Goal: Task Accomplishment & Management: Manage account settings

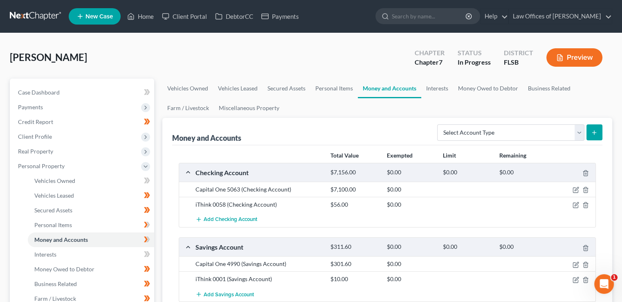
click at [427, 21] on input "search" at bounding box center [429, 16] width 75 height 15
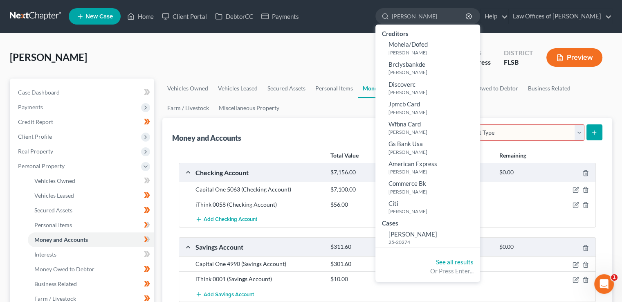
type input "[PERSON_NAME]"
click at [424, 231] on span "[PERSON_NAME]" at bounding box center [413, 233] width 49 height 7
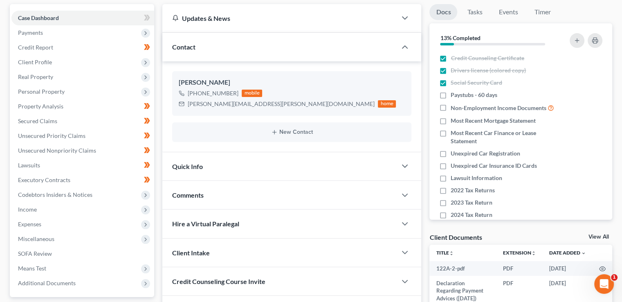
scroll to position [81, 0]
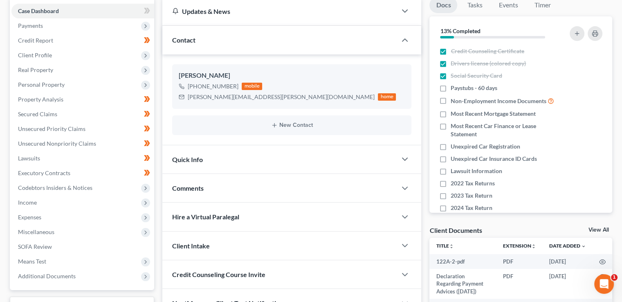
click at [61, 81] on span "Personal Property" at bounding box center [41, 84] width 47 height 7
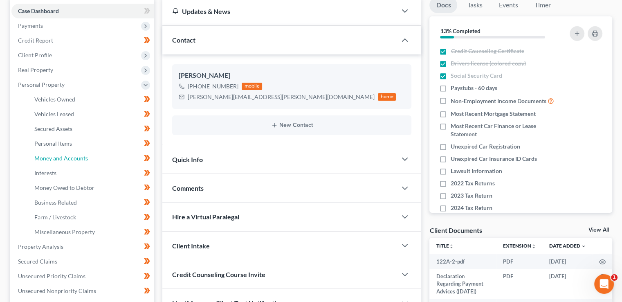
click at [72, 156] on span "Money and Accounts" at bounding box center [61, 158] width 54 height 7
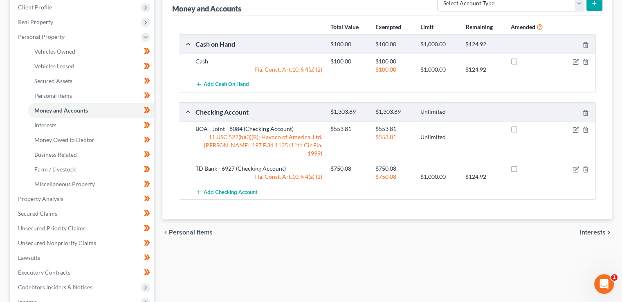
scroll to position [146, 0]
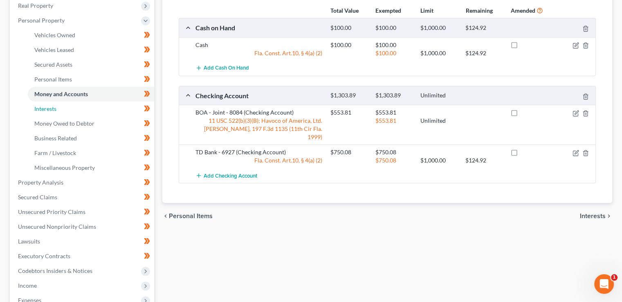
click at [59, 108] on link "Interests" at bounding box center [91, 108] width 126 height 15
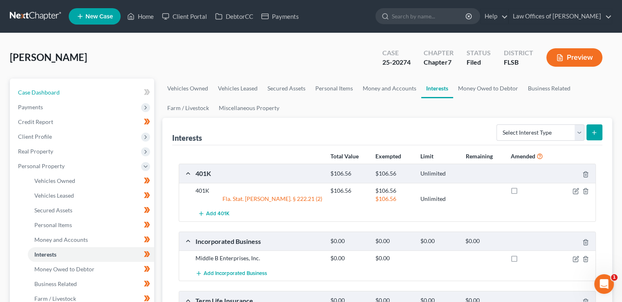
click at [51, 92] on span "Case Dashboard" at bounding box center [39, 92] width 42 height 7
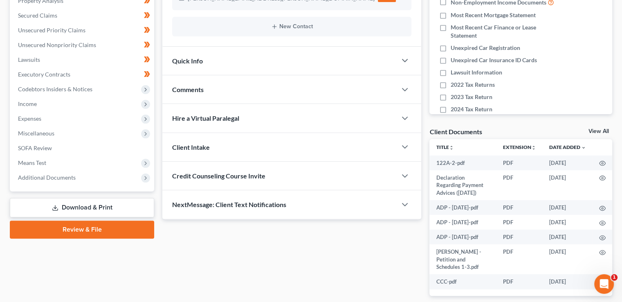
scroll to position [182, 0]
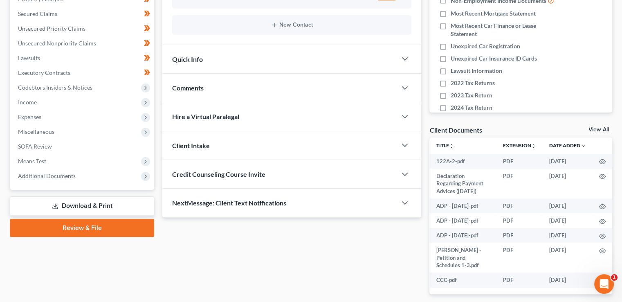
click at [310, 93] on div "Comments" at bounding box center [279, 88] width 234 height 28
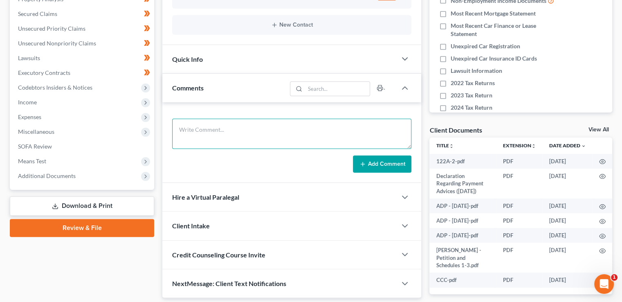
click at [211, 130] on textarea at bounding box center [291, 134] width 239 height 30
click at [367, 130] on textarea "Need to get better statement with identifying information: clients name and dat…" at bounding box center [291, 134] width 239 height 30
click at [375, 130] on textarea "Need to get better statement with identifying information: clients name, dates" at bounding box center [291, 134] width 239 height 30
click at [226, 129] on textarea "Need to get better statement with identifying information: clients name, dates,…" at bounding box center [291, 134] width 239 height 30
type textarea "Need to get better 401K statement with identifying information: clients name, d…"
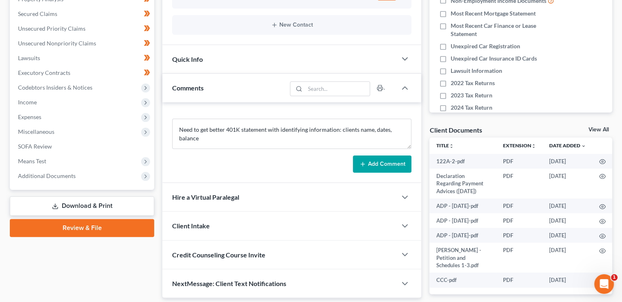
click at [385, 162] on button "Add Comment" at bounding box center [382, 163] width 58 height 17
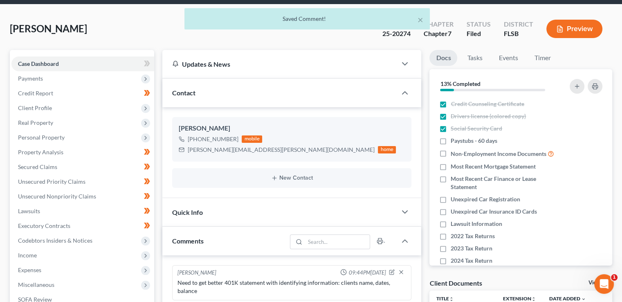
scroll to position [0, 0]
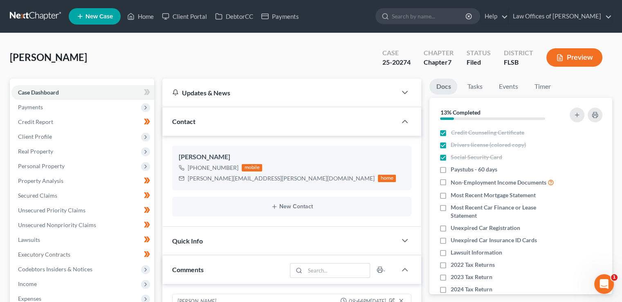
click at [414, 18] on input "search" at bounding box center [429, 16] width 75 height 15
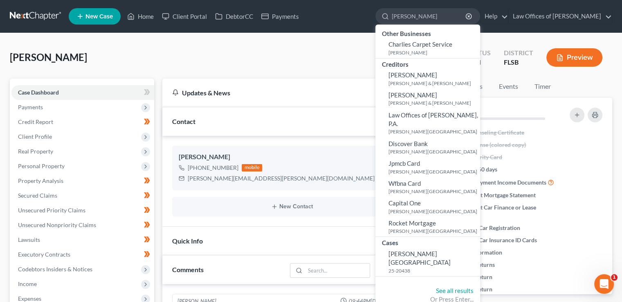
type input "[PERSON_NAME]"
click at [414, 250] on span "[PERSON_NAME][GEOGRAPHIC_DATA]" at bounding box center [420, 258] width 62 height 16
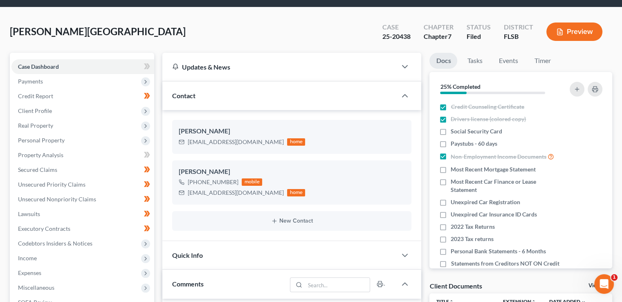
scroll to position [28, 0]
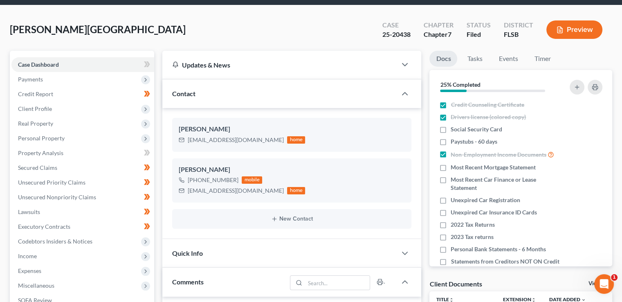
click at [451, 130] on label "Social Security Card" at bounding box center [477, 129] width 52 height 8
click at [454, 130] on input "Social Security Card" at bounding box center [456, 127] width 5 height 5
checkbox input "true"
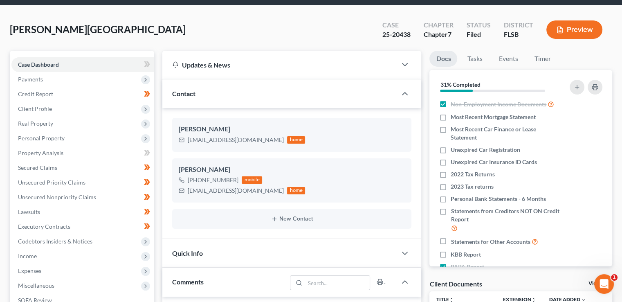
scroll to position [51, 0]
click at [451, 148] on label "Unexpired Car Registration" at bounding box center [486, 149] width 70 height 8
click at [454, 148] on input "Unexpired Car Registration" at bounding box center [456, 147] width 5 height 5
checkbox input "true"
click at [451, 160] on label "Unexpired Car Insurance ID Cards" at bounding box center [494, 161] width 86 height 8
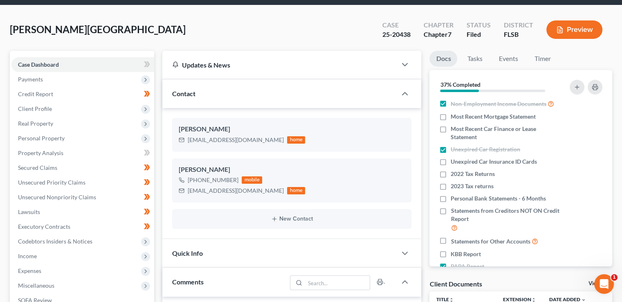
click at [454, 160] on input "Unexpired Car Insurance ID Cards" at bounding box center [456, 159] width 5 height 5
checkbox input "true"
click at [586, 173] on icon "button" at bounding box center [589, 174] width 7 height 7
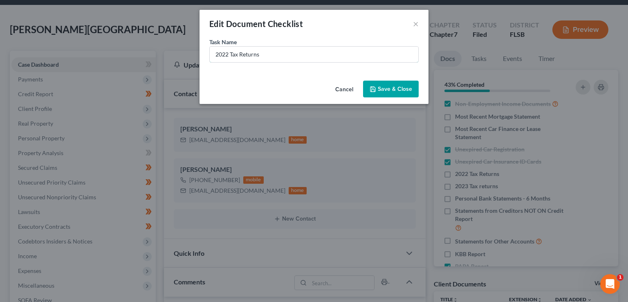
click at [229, 54] on input "2022 Tax Returns" at bounding box center [314, 55] width 209 height 16
type input "2024 Tax Returns"
click at [394, 88] on button "Save & Close" at bounding box center [391, 89] width 56 height 17
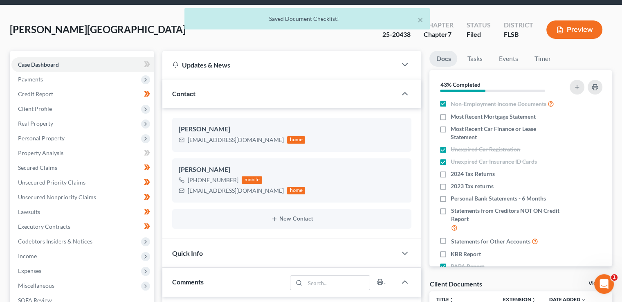
click at [451, 175] on label "2024 Tax Returns" at bounding box center [473, 174] width 44 height 8
click at [454, 175] on input "2024 Tax Returns" at bounding box center [456, 172] width 5 height 5
checkbox input "true"
click at [451, 184] on label "2023 Tax returns" at bounding box center [472, 186] width 43 height 8
click at [454, 184] on input "2023 Tax returns" at bounding box center [456, 184] width 5 height 5
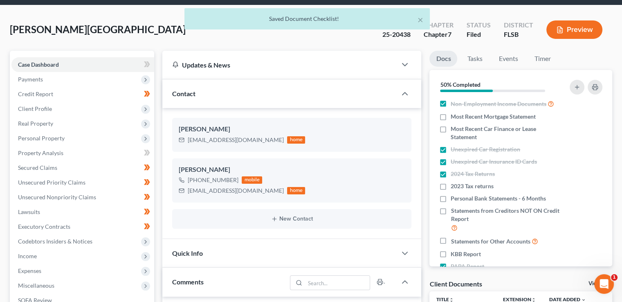
checkbox input "true"
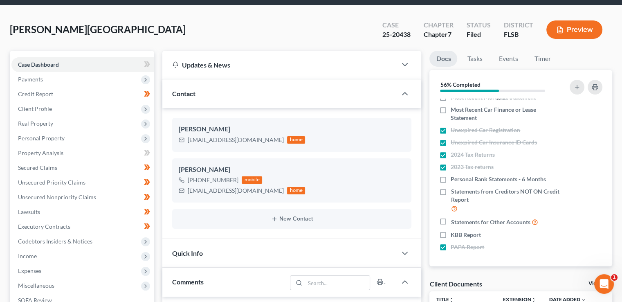
click at [34, 141] on span "Personal Property" at bounding box center [82, 138] width 143 height 15
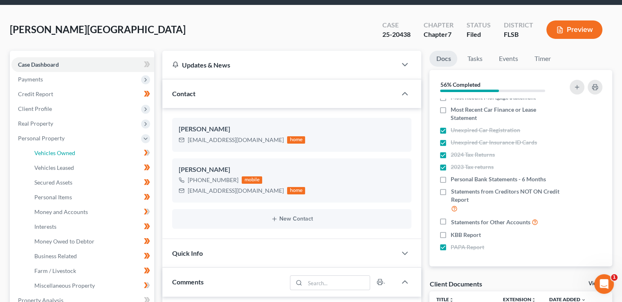
click at [65, 157] on link "Vehicles Owned" at bounding box center [91, 153] width 126 height 15
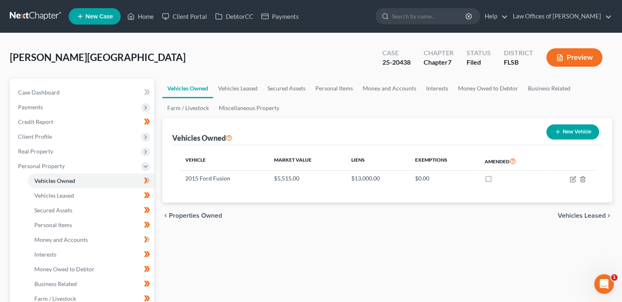
scroll to position [63, 0]
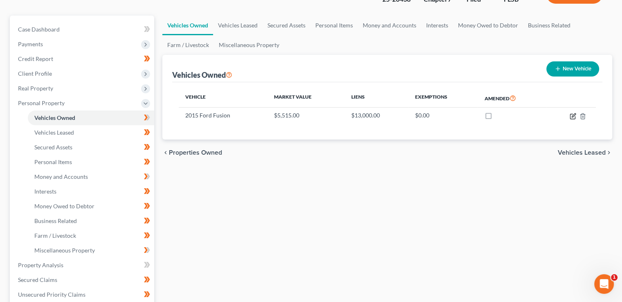
click at [571, 116] on icon "button" at bounding box center [573, 116] width 7 height 7
select select "0"
select select "11"
select select "1"
select select "3"
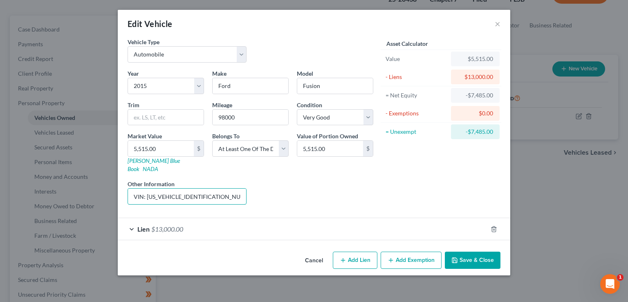
click at [185, 189] on input "VIN: [US_VEHICLE_IDENTIFICATION_NUMBER]" at bounding box center [187, 197] width 118 height 16
click at [461, 252] on button "Save & Close" at bounding box center [473, 260] width 56 height 17
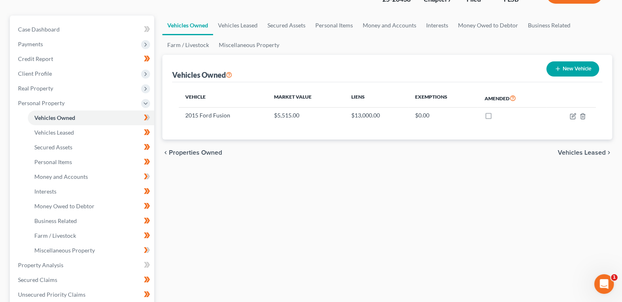
click at [226, 184] on div "Vehicles Owned Vehicles Leased Secured Assets Personal Items Money and Accounts…" at bounding box center [387, 259] width 458 height 487
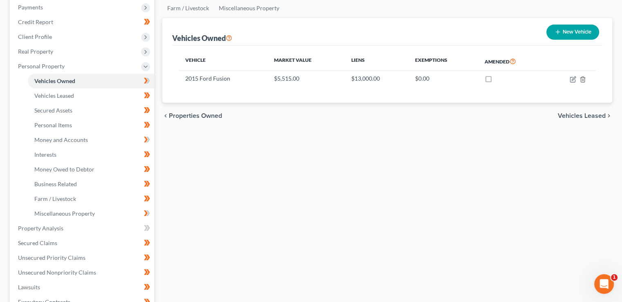
scroll to position [101, 0]
click at [61, 124] on span "Personal Items" at bounding box center [53, 124] width 38 height 7
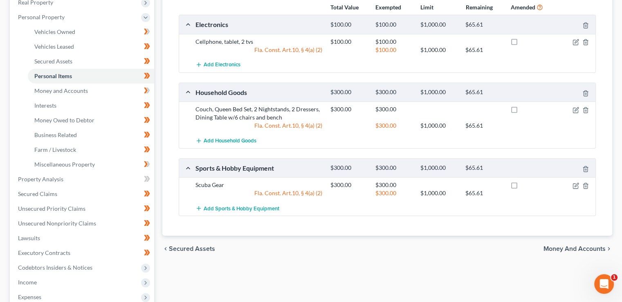
scroll to position [151, 0]
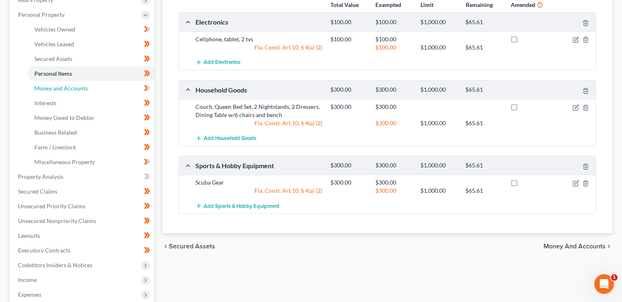
click at [60, 93] on link "Money and Accounts" at bounding box center [91, 88] width 126 height 15
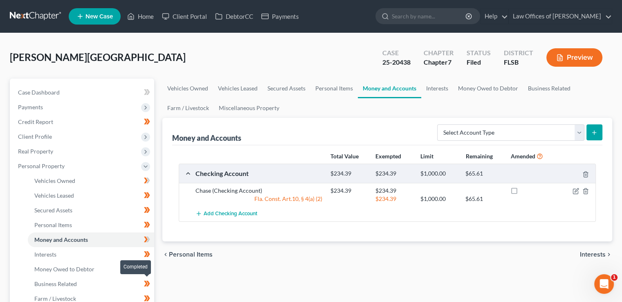
scroll to position [124, 0]
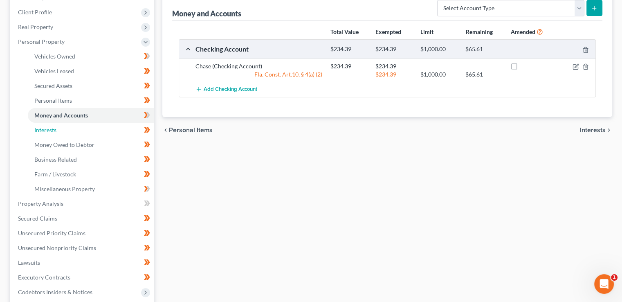
click at [54, 130] on span "Interests" at bounding box center [45, 129] width 22 height 7
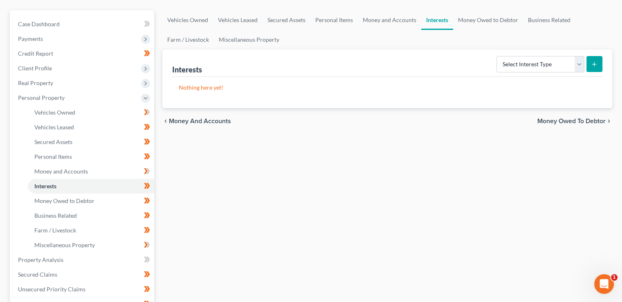
scroll to position [98, 0]
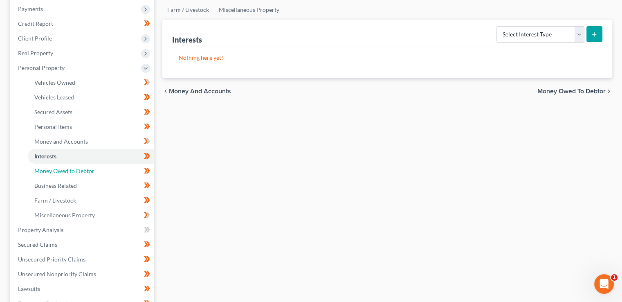
click at [75, 168] on span "Money Owed to Debtor" at bounding box center [64, 170] width 60 height 7
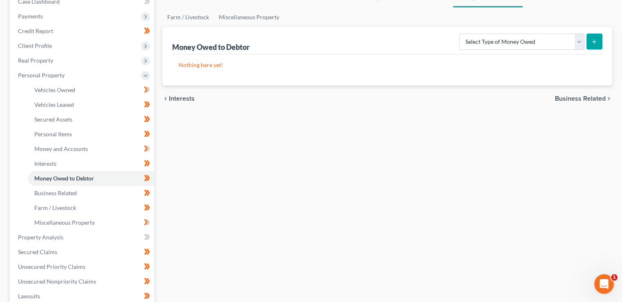
scroll to position [97, 0]
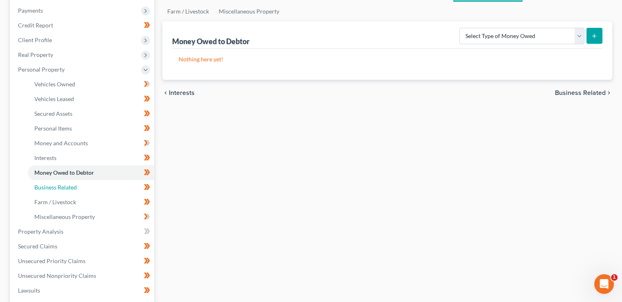
click at [54, 186] on span "Business Related" at bounding box center [55, 187] width 43 height 7
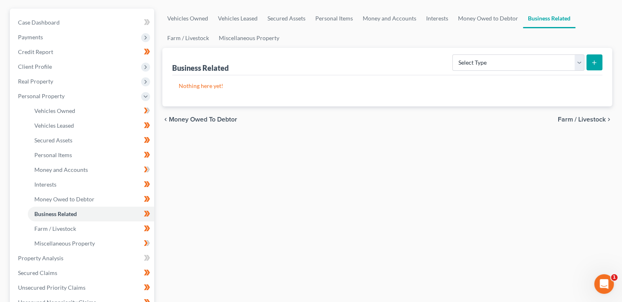
scroll to position [70, 0]
click at [70, 108] on span "Vehicles Owned" at bounding box center [54, 110] width 41 height 7
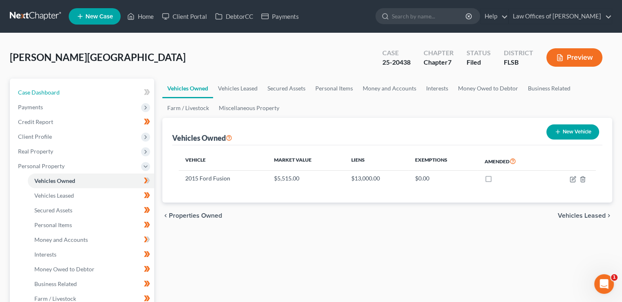
click at [50, 90] on span "Case Dashboard" at bounding box center [39, 92] width 42 height 7
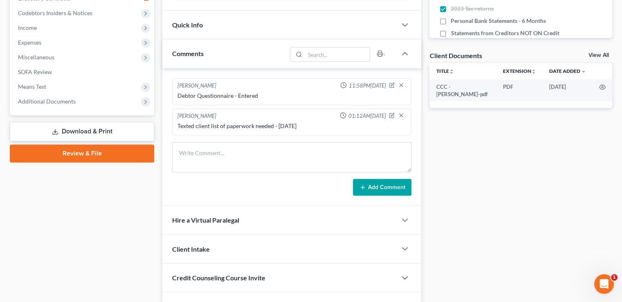
scroll to position [257, 0]
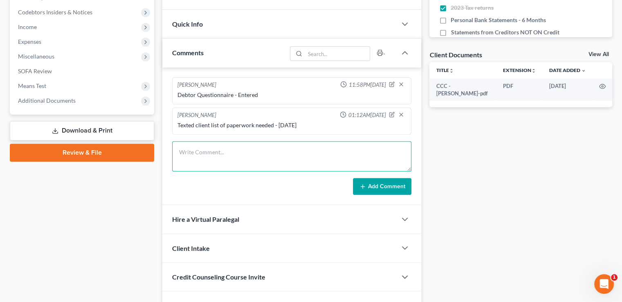
click at [208, 146] on textarea at bounding box center [291, 156] width 239 height 30
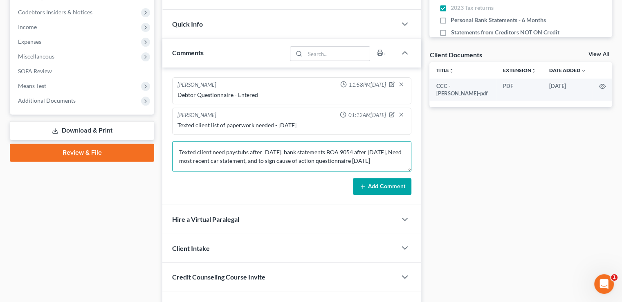
type textarea "Texted client need paystubs after [DATE], bank statements BOA 9054 after [DATE]…"
click at [380, 187] on button "Add Comment" at bounding box center [382, 186] width 58 height 17
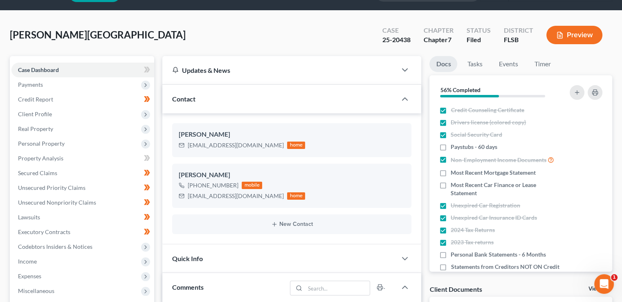
scroll to position [0, 0]
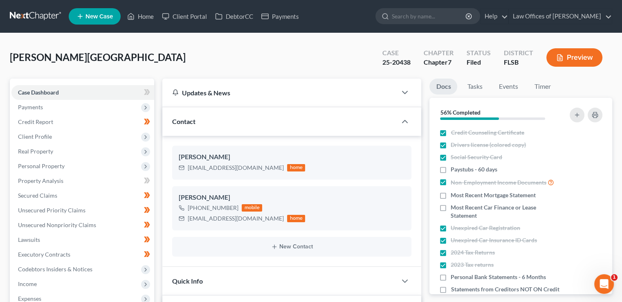
click at [425, 15] on input "search" at bounding box center [429, 16] width 75 height 15
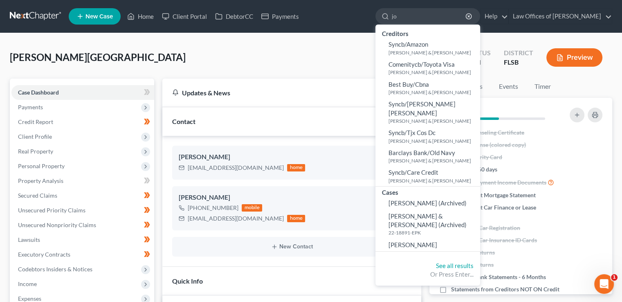
type input "j"
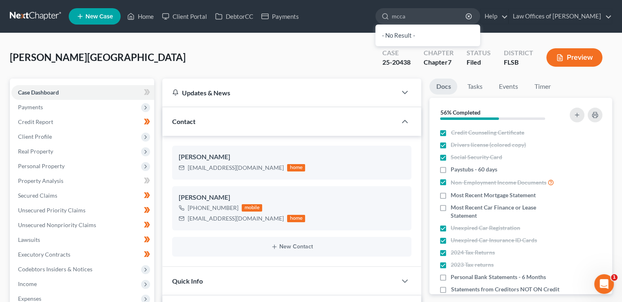
type input "mcca"
